Goal: Transaction & Acquisition: Book appointment/travel/reservation

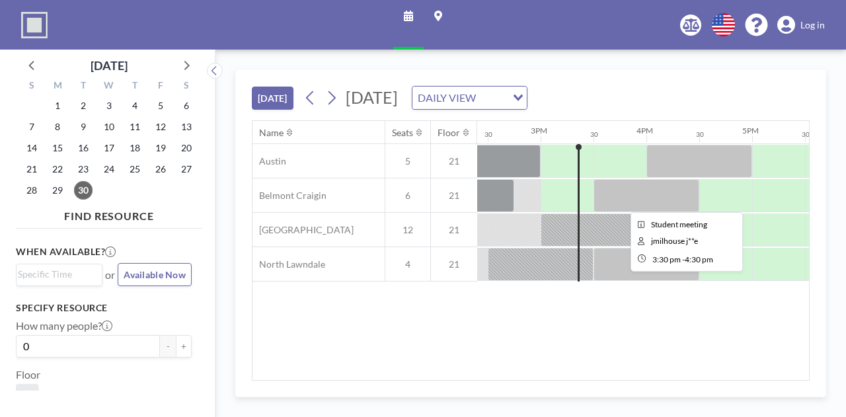
scroll to position [0, 1534]
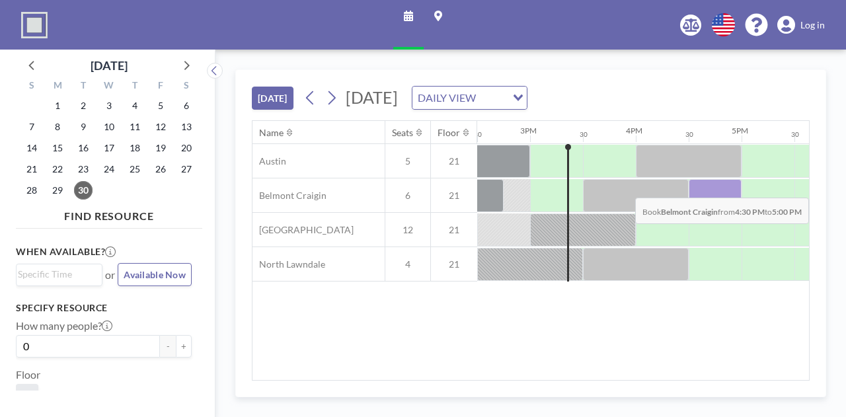
click at [697, 186] on div at bounding box center [715, 195] width 53 height 33
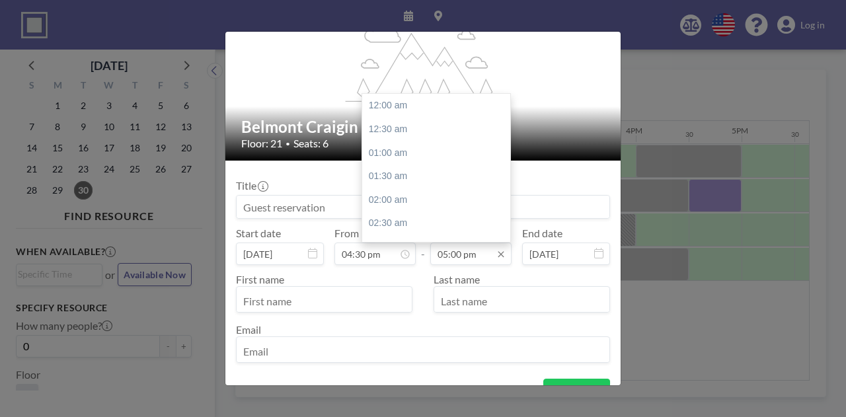
scroll to position [800, 0]
click at [465, 260] on input "05:00 pm" at bounding box center [470, 254] width 81 height 22
click at [421, 134] on div "05:30 pm" at bounding box center [439, 130] width 155 height 24
type input "05:30 pm"
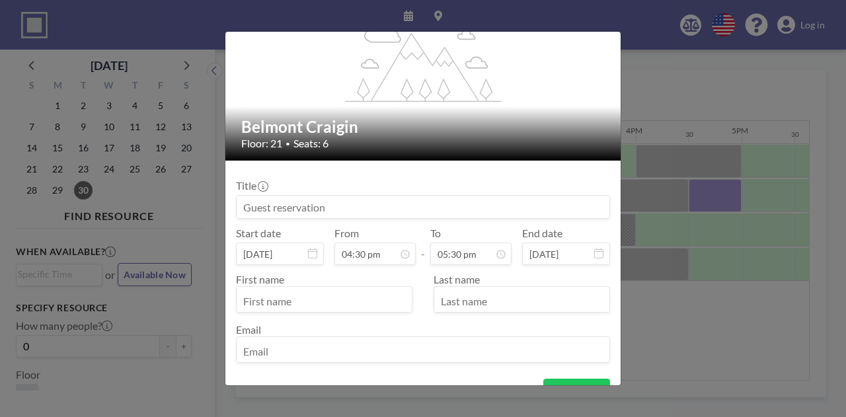
scroll to position [824, 0]
click at [319, 299] on input "text" at bounding box center [324, 301] width 175 height 22
type input "[PERSON_NAME]"
click at [504, 214] on input at bounding box center [423, 207] width 373 height 22
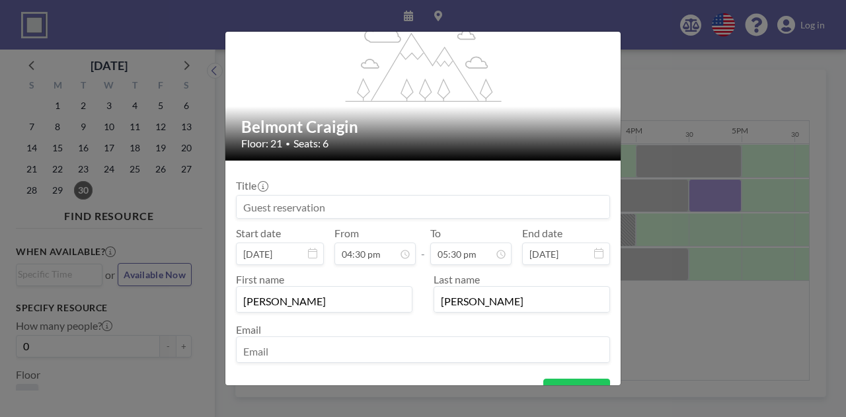
type input "E"
type input "Meeting"
click at [436, 178] on div "Title Meeting Start date [DATE] From 04:30 pm - To 05:30 pm End date [DATE] Fir…" at bounding box center [423, 269] width 374 height 197
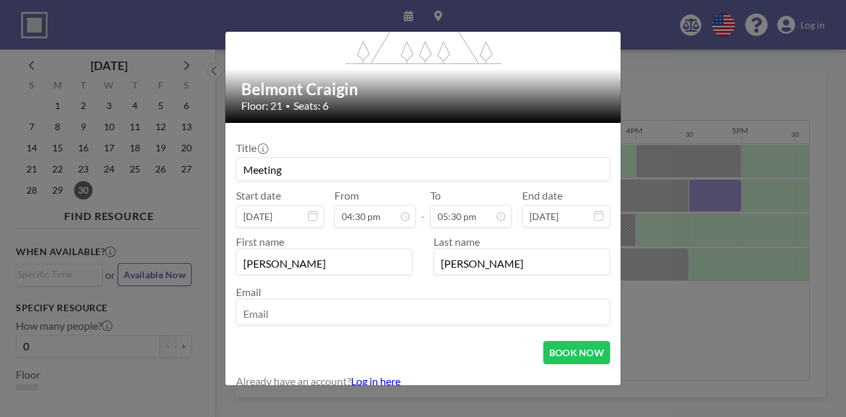
click at [414, 312] on input "email" at bounding box center [423, 313] width 373 height 22
type input "[EMAIL_ADDRESS][DOMAIN_NAME]"
click at [239, 173] on input "Meeting" at bounding box center [423, 169] width 373 height 22
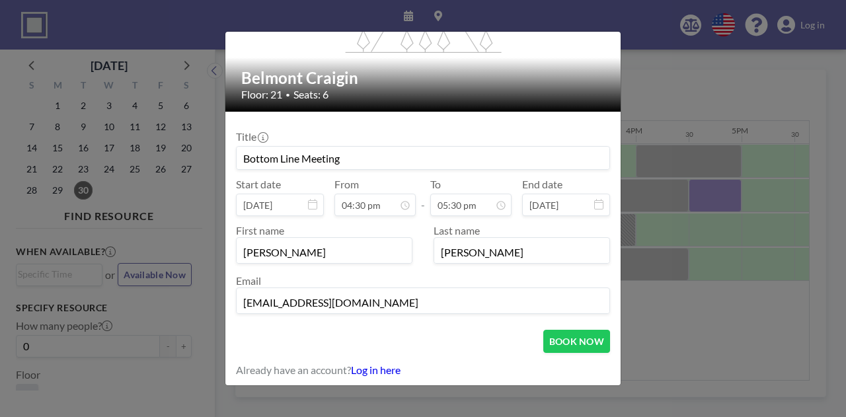
scroll to position [0, 0]
type input "Bottom Line Meeting"
click at [390, 300] on input "[EMAIL_ADDRESS][DOMAIN_NAME]" at bounding box center [423, 302] width 373 height 22
drag, startPoint x: 299, startPoint y: 150, endPoint x: 0, endPoint y: 78, distance: 308.0
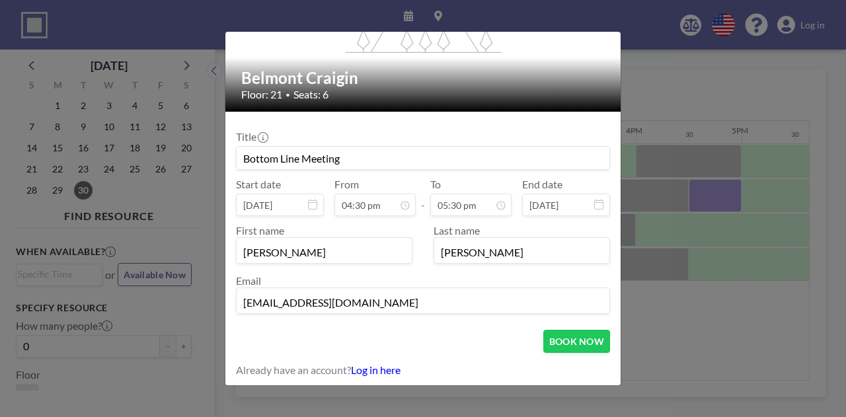
click at [0, 78] on div "flex-grow: 1.2; Belmont Craigin Floor: 21 • Seats: 6 Title Bottom Line Meeting …" at bounding box center [423, 208] width 846 height 417
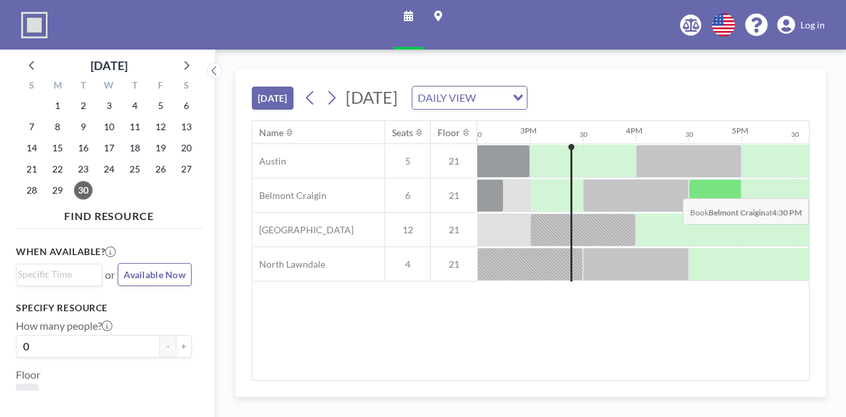
click at [704, 187] on div at bounding box center [715, 195] width 53 height 33
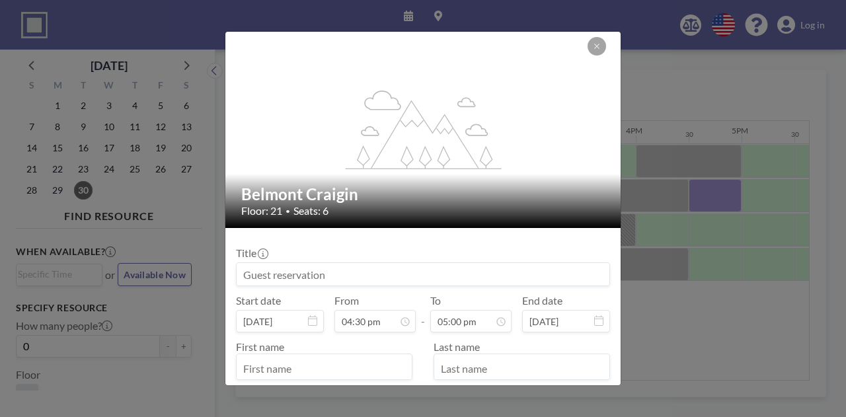
click at [476, 266] on input at bounding box center [423, 274] width 373 height 22
type input "Student Meeting"
click at [447, 327] on input "05:00 pm" at bounding box center [470, 321] width 81 height 22
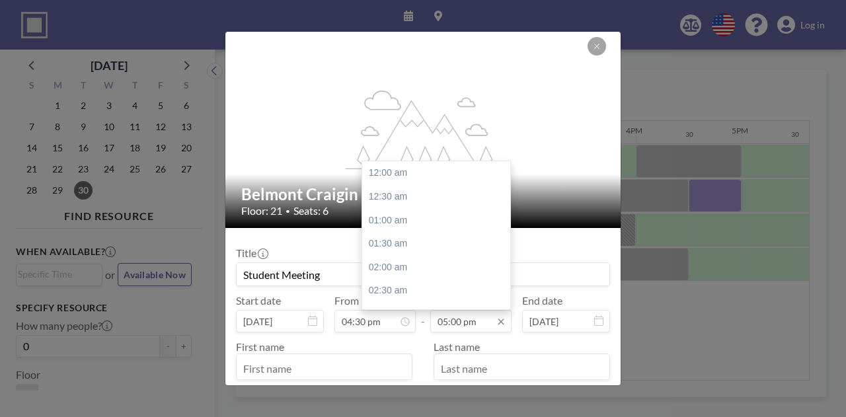
scroll to position [800, 0]
click at [488, 320] on input "05:00 pm" at bounding box center [470, 321] width 81 height 22
click at [385, 198] on div "05:30 pm" at bounding box center [439, 197] width 155 height 24
type input "05:30 pm"
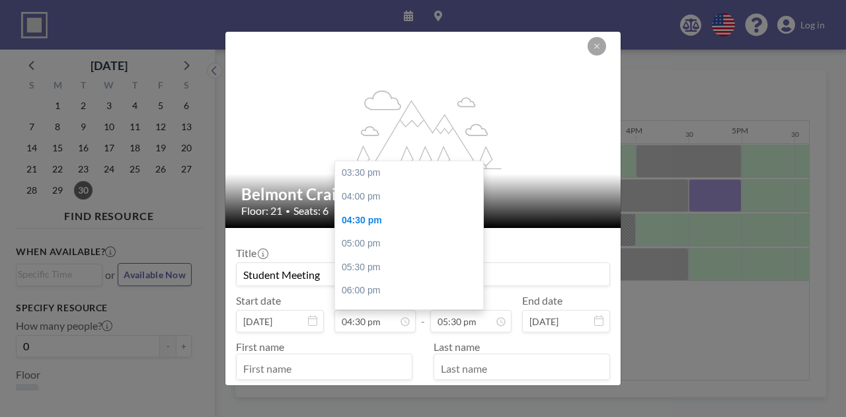
scroll to position [47, 0]
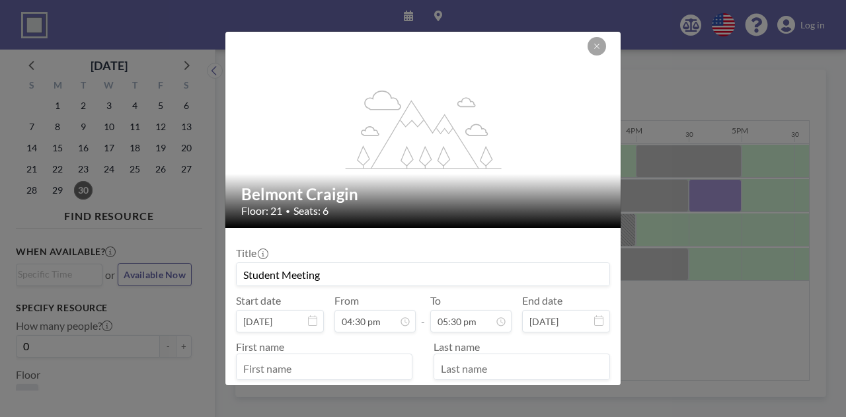
click at [541, 260] on div "Title Student Meeting" at bounding box center [423, 267] width 374 height 40
click at [306, 373] on input "text" at bounding box center [324, 368] width 175 height 22
type input "[PERSON_NAME]"
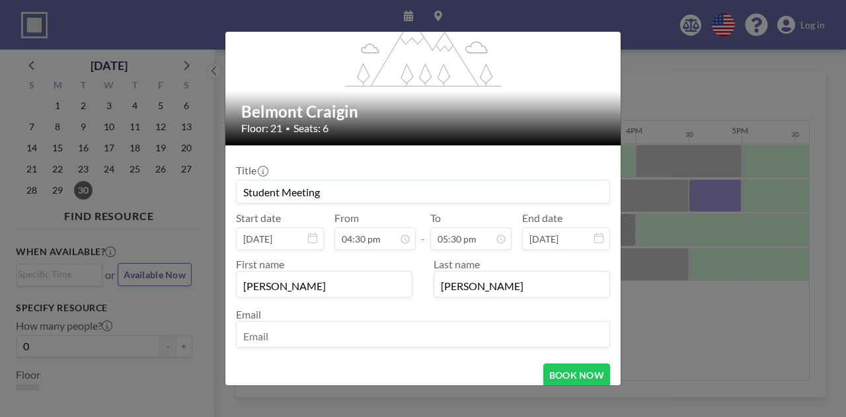
type input "[PERSON_NAME]"
drag, startPoint x: 310, startPoint y: 374, endPoint x: 287, endPoint y: 337, distance: 43.7
click at [287, 337] on form "Title Student Meeting Start date [DATE] From 04:30 pm - To 05:30 pm End date [D…" at bounding box center [422, 283] width 395 height 276
click at [287, 337] on input "email" at bounding box center [423, 336] width 373 height 22
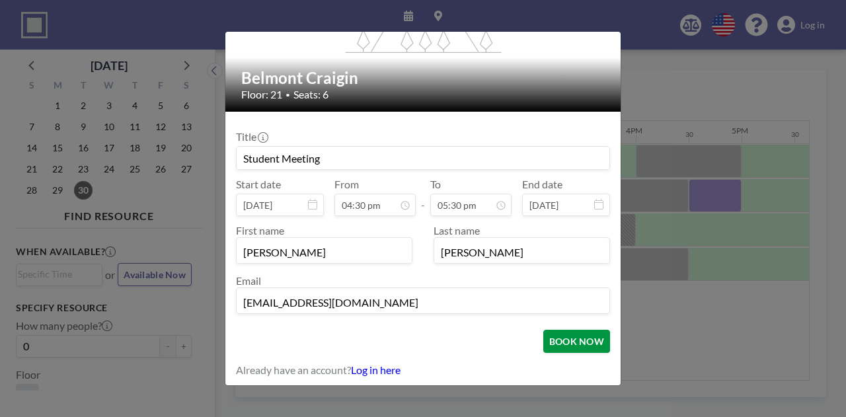
type input "[EMAIL_ADDRESS][DOMAIN_NAME]"
click at [561, 335] on button "BOOK NOW" at bounding box center [576, 341] width 67 height 23
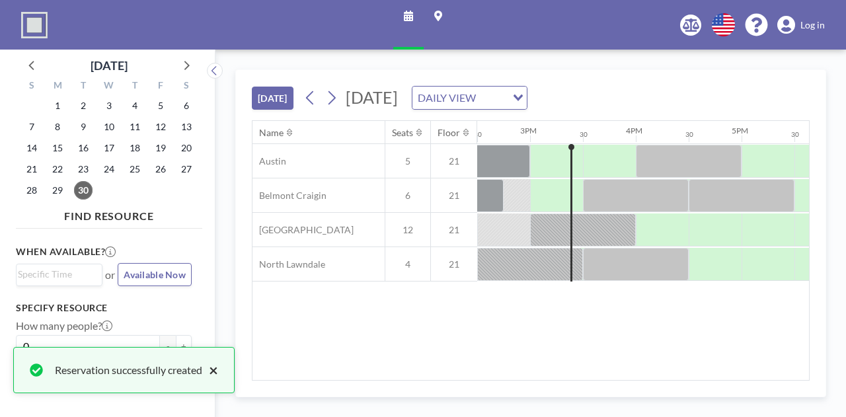
click at [216, 370] on button "×" at bounding box center [210, 370] width 16 height 16
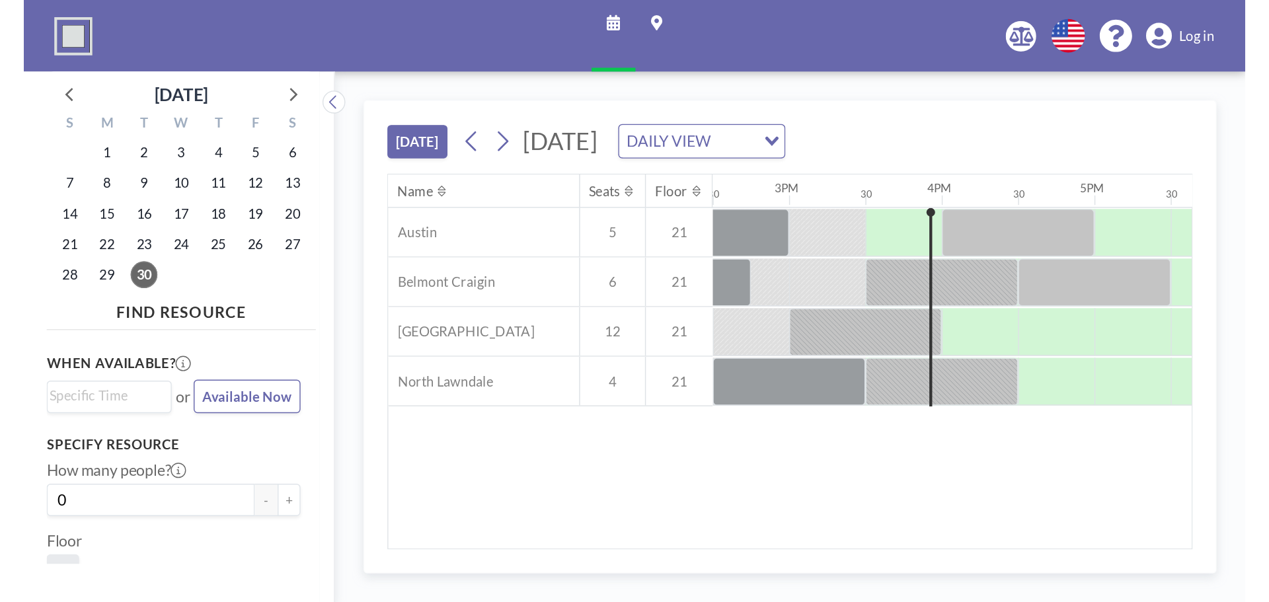
scroll to position [0, 1534]
